Goal: Check status: Check status

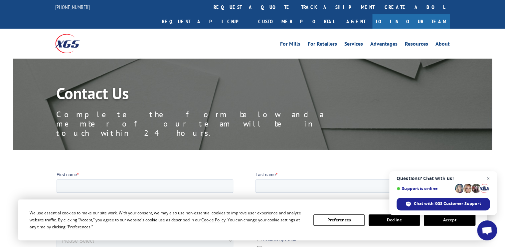
click at [488, 177] on span "Close chat" at bounding box center [488, 178] width 8 height 8
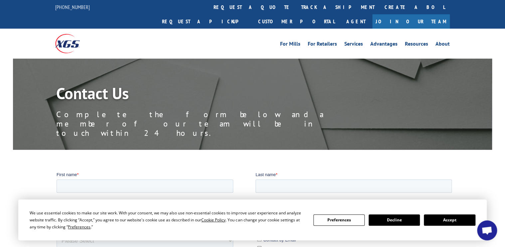
click at [454, 220] on button "Accept" at bounding box center [448, 219] width 51 height 11
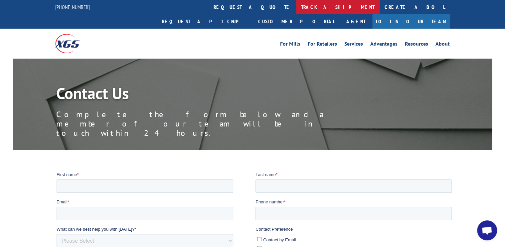
click at [296, 7] on link "track a shipment" at bounding box center [337, 7] width 83 height 14
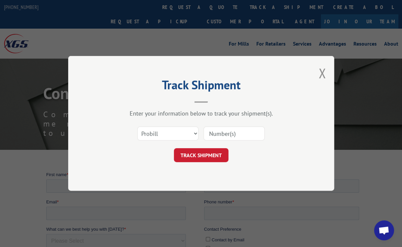
click at [245, 131] on input at bounding box center [233, 134] width 61 height 14
paste input "66232012215"
type input "66232012215"
click at [194, 132] on select "Select category... Probill BOL PO" at bounding box center [167, 134] width 61 height 14
click at [137, 127] on select "Select category... Probill BOL PO" at bounding box center [167, 134] width 61 height 14
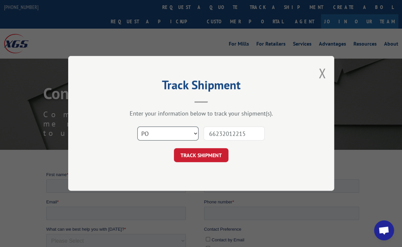
click at [170, 131] on select "Select category... Probill BOL PO" at bounding box center [167, 134] width 61 height 14
select select "probill"
click at [137, 127] on select "Select category... Probill BOL PO" at bounding box center [167, 134] width 61 height 14
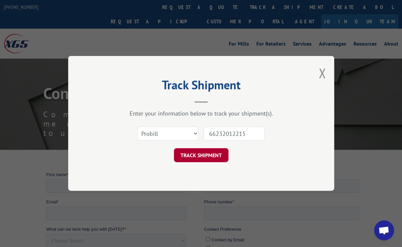
click at [194, 150] on button "TRACK SHIPMENT" at bounding box center [201, 155] width 55 height 14
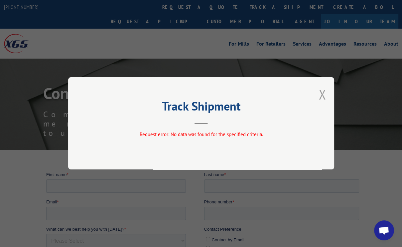
click at [320, 95] on button "Close modal" at bounding box center [321, 94] width 7 height 18
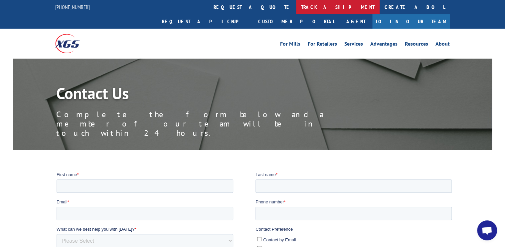
click at [296, 7] on link "track a shipment" at bounding box center [337, 7] width 83 height 14
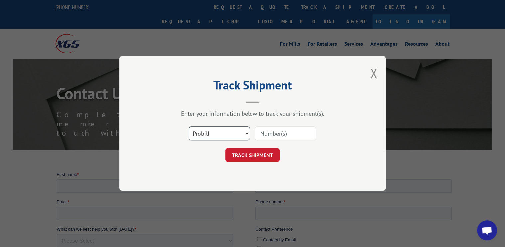
click at [232, 135] on select "Select category... Probill BOL PO" at bounding box center [218, 134] width 61 height 14
click at [188, 127] on select "Select category... Probill BOL PO" at bounding box center [218, 134] width 61 height 14
click at [211, 136] on select "Select category... Probill BOL PO" at bounding box center [218, 134] width 61 height 14
select select "bol"
click at [188, 127] on select "Select category... Probill BOL PO" at bounding box center [218, 134] width 61 height 14
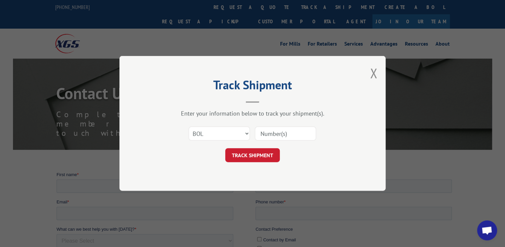
click at [286, 132] on input at bounding box center [285, 134] width 61 height 14
type input "018141"
click at [256, 150] on button "TRACK SHIPMENT" at bounding box center [252, 155] width 55 height 14
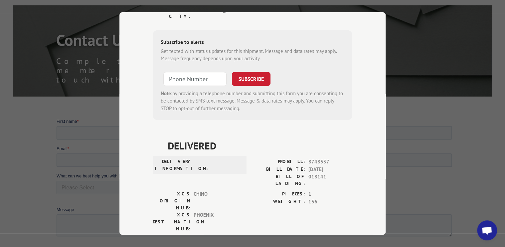
scroll to position [80, 0]
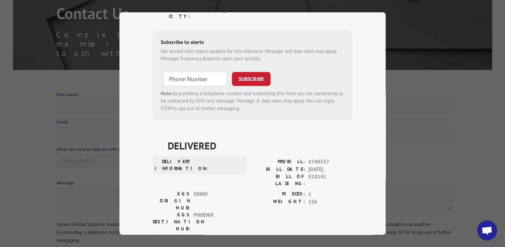
click at [140, 88] on div "Track Shipment ESTIMATED DELIVERY TIME: Please contact customer service: [PHONE…" at bounding box center [252, 123] width 266 height 222
